Goal: Check status: Check status

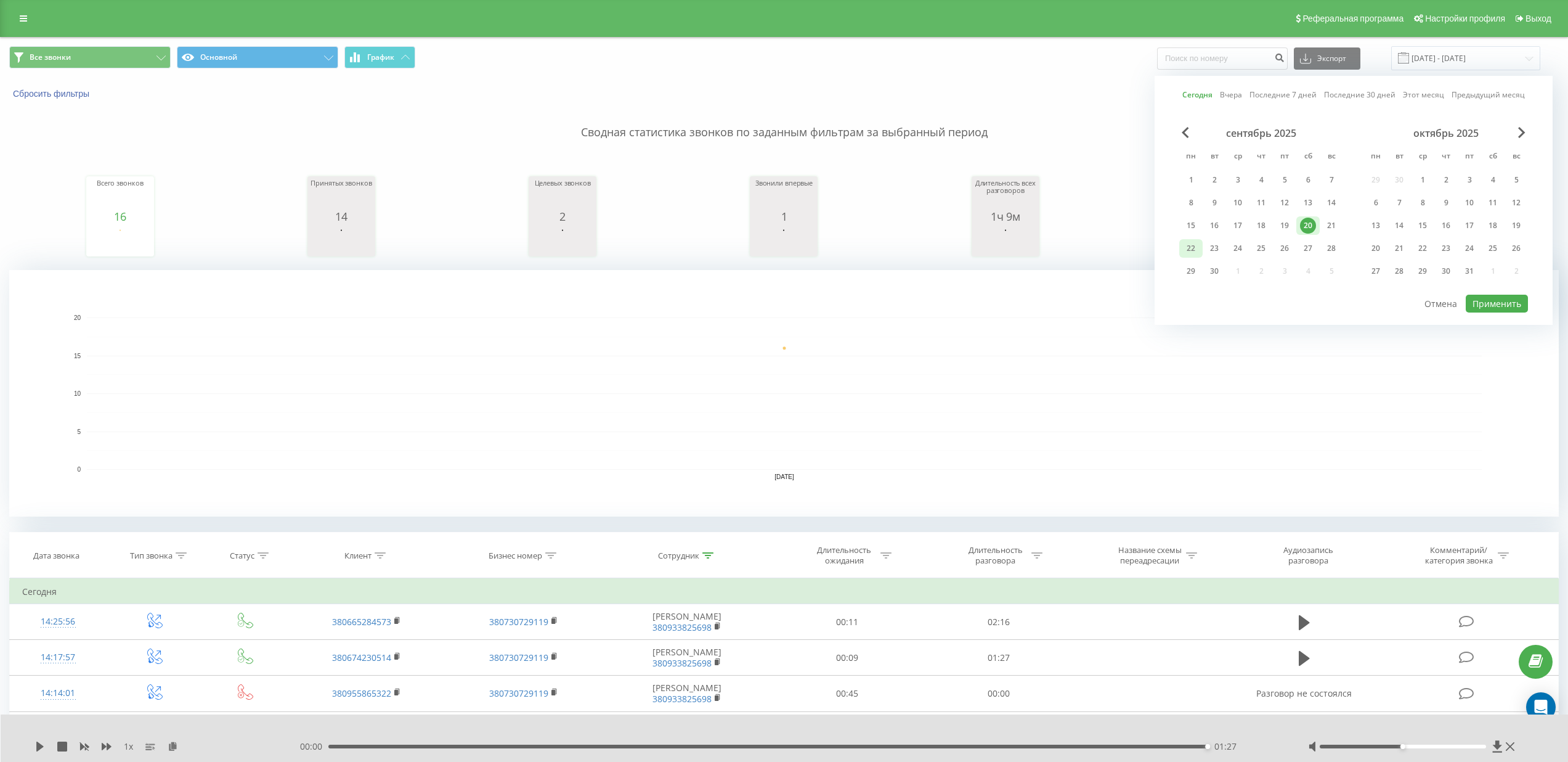
click at [1195, 246] on div "22" at bounding box center [1191, 248] width 16 height 16
click at [1493, 303] on button "Применить" at bounding box center [1496, 304] width 62 height 18
type input "[DATE] - [DATE]"
